Goal: Navigation & Orientation: Go to known website

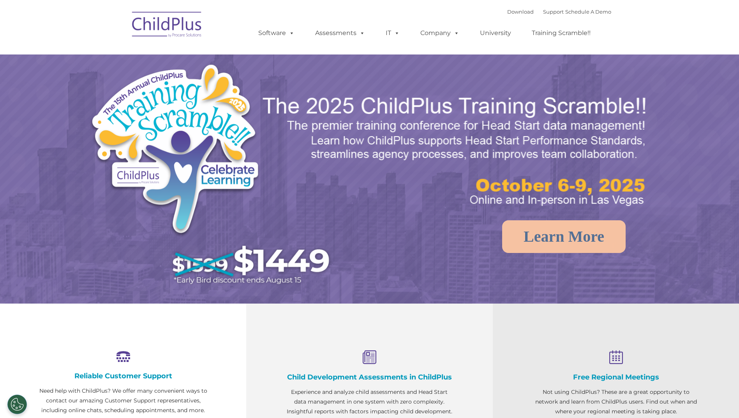
select select "MEDIUM"
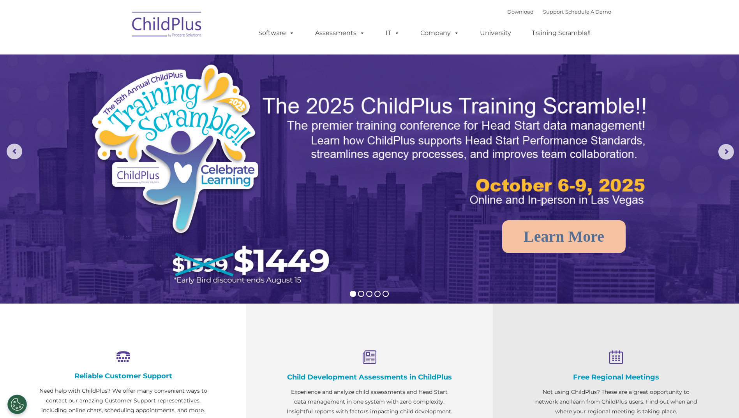
click at [154, 29] on img at bounding box center [167, 25] width 78 height 39
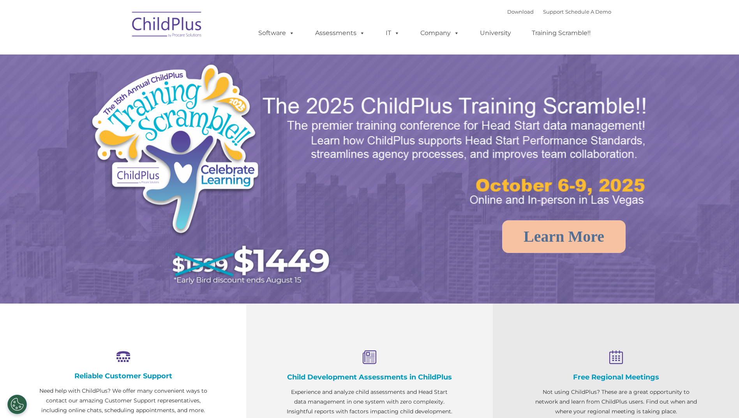
select select "MEDIUM"
